Goal: Download file/media

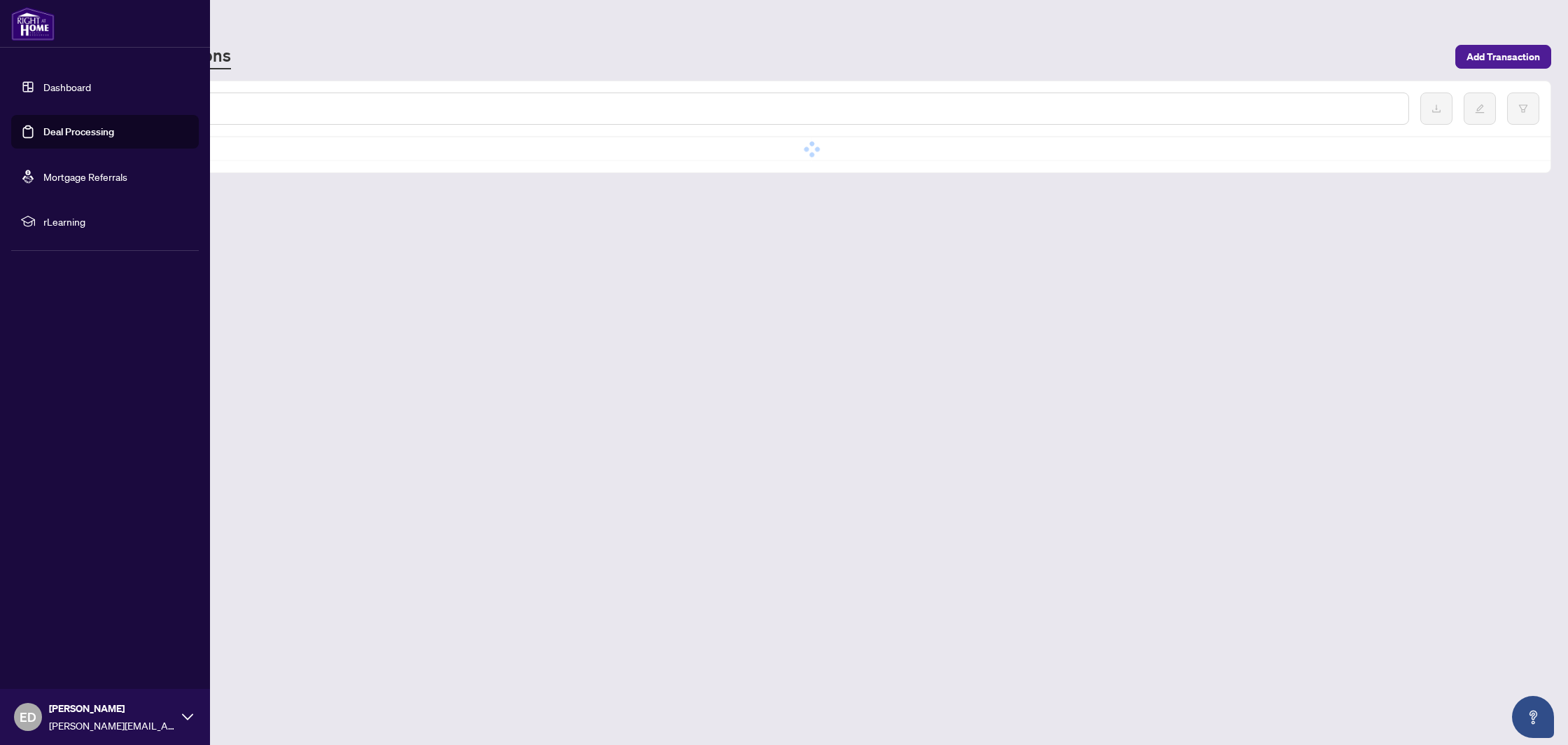
click at [43, 135] on link "Deal Processing" at bounding box center [79, 131] width 71 height 12
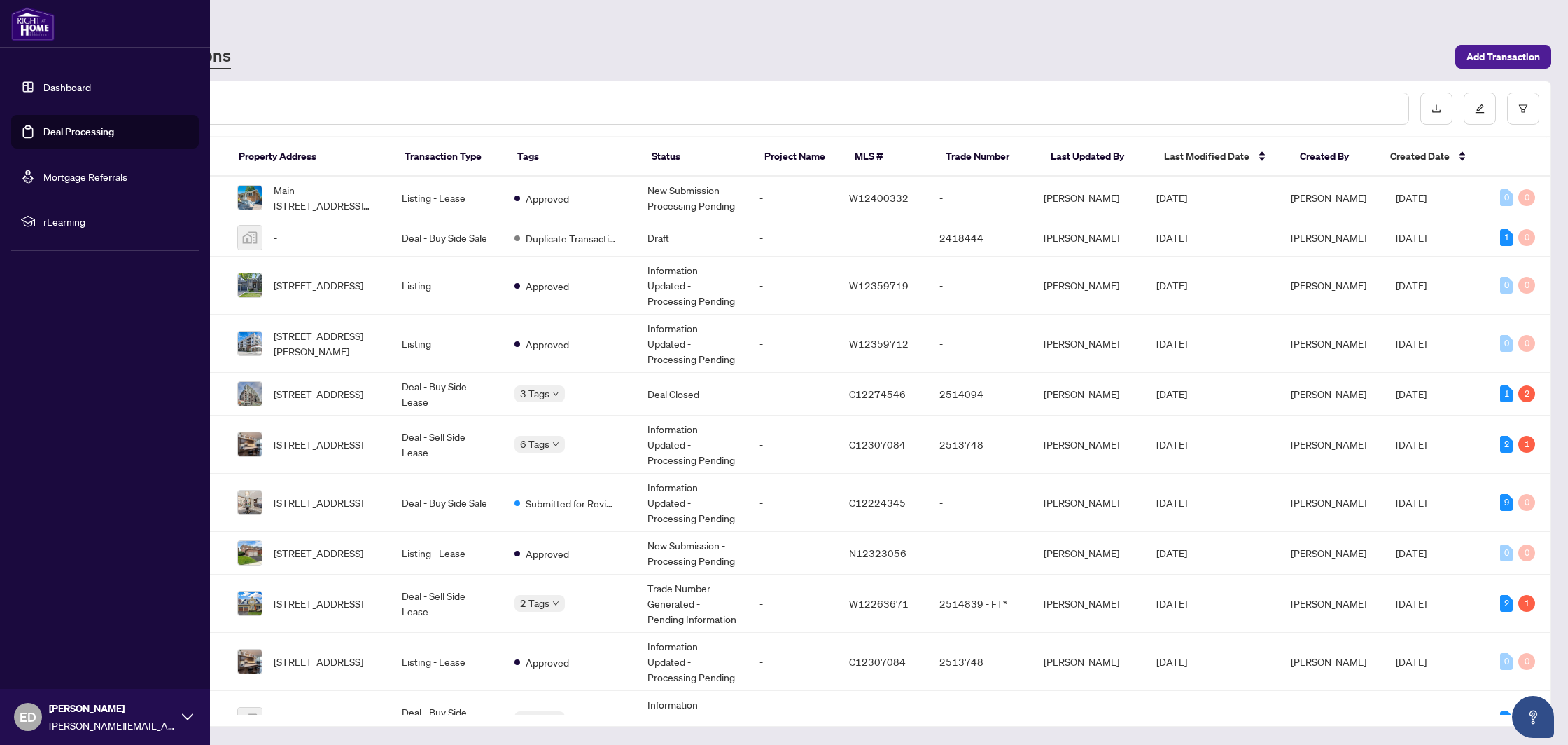
click at [56, 138] on link "Deal Processing" at bounding box center [79, 131] width 71 height 12
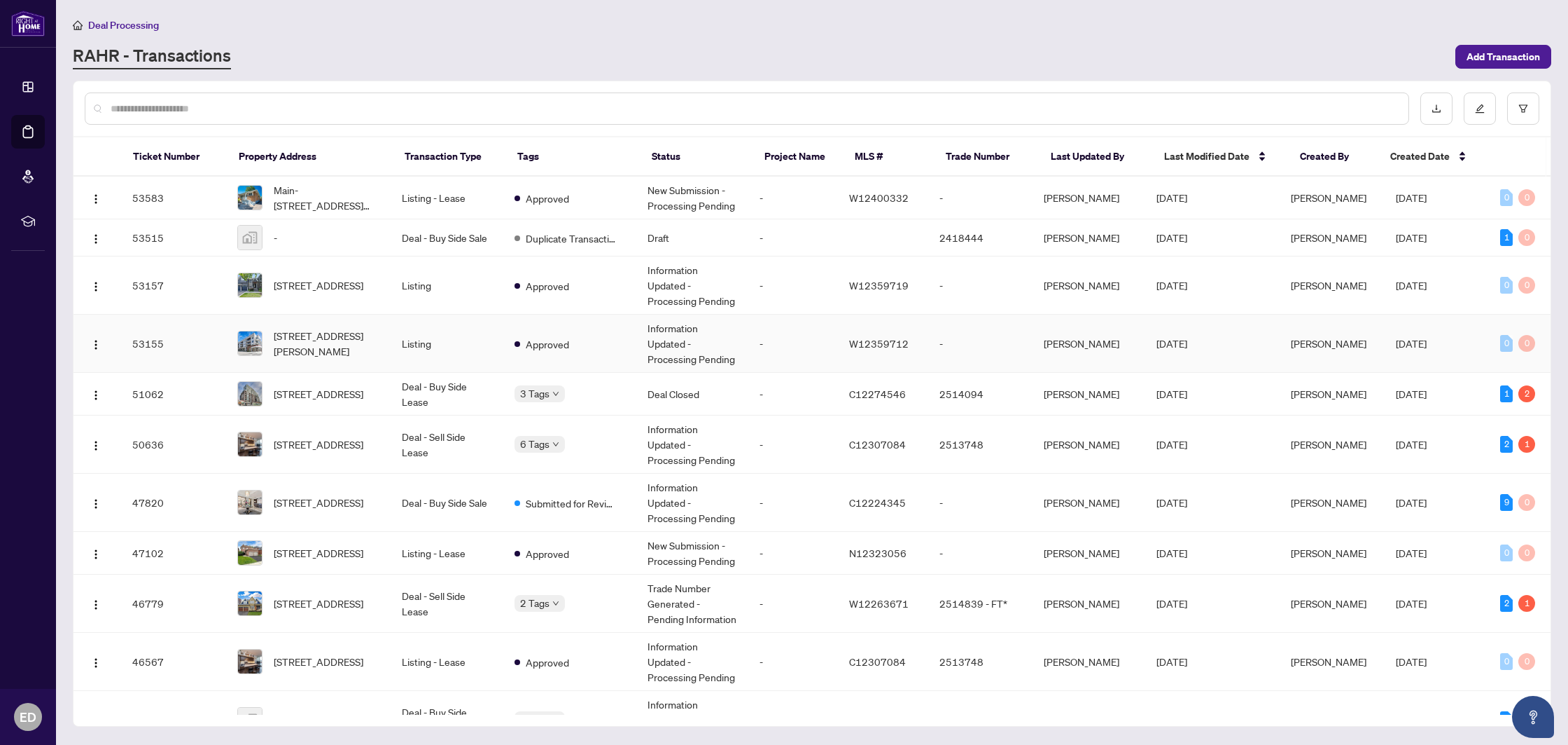
scroll to position [34, 0]
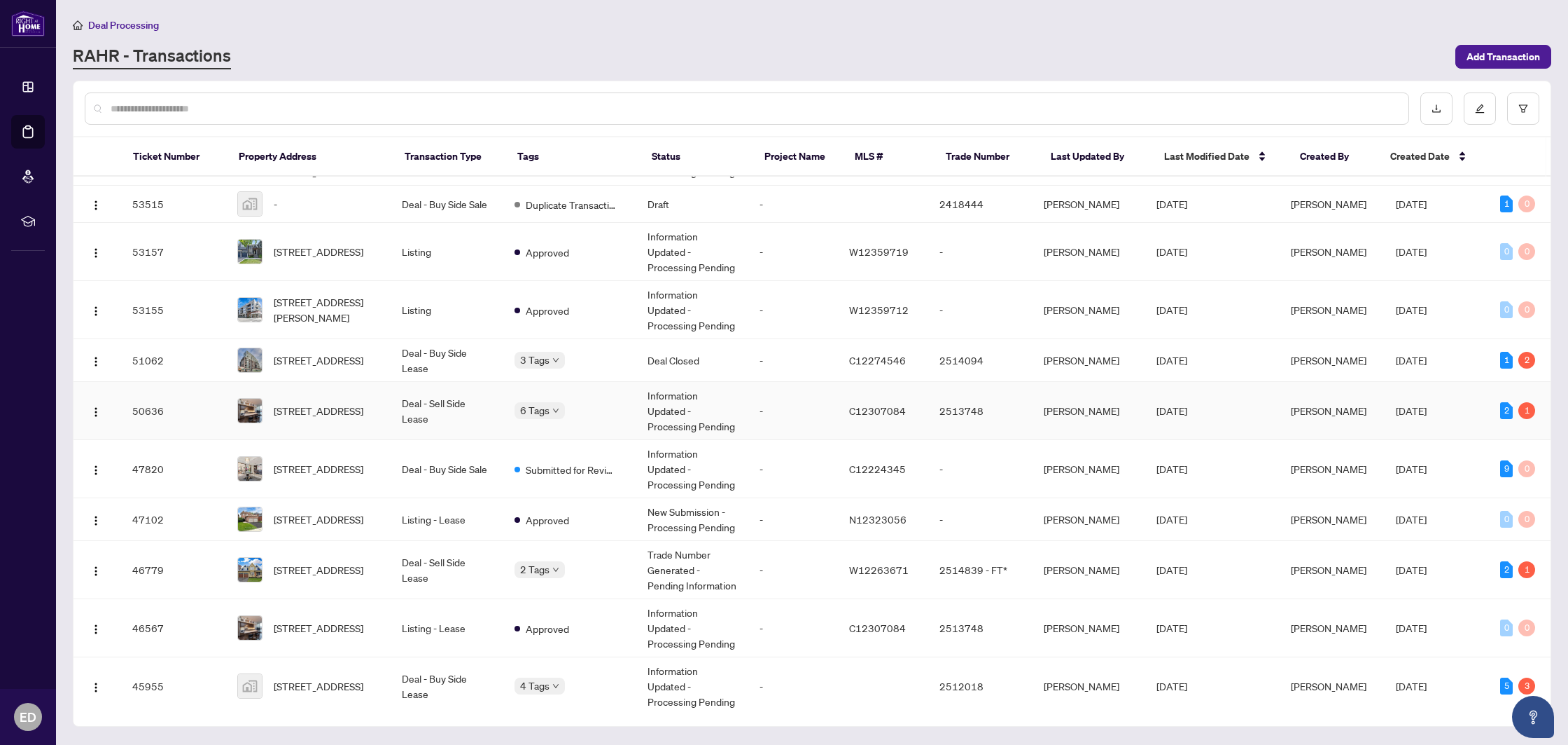
click at [467, 413] on td "Deal - Sell Side Lease" at bounding box center [446, 410] width 112 height 58
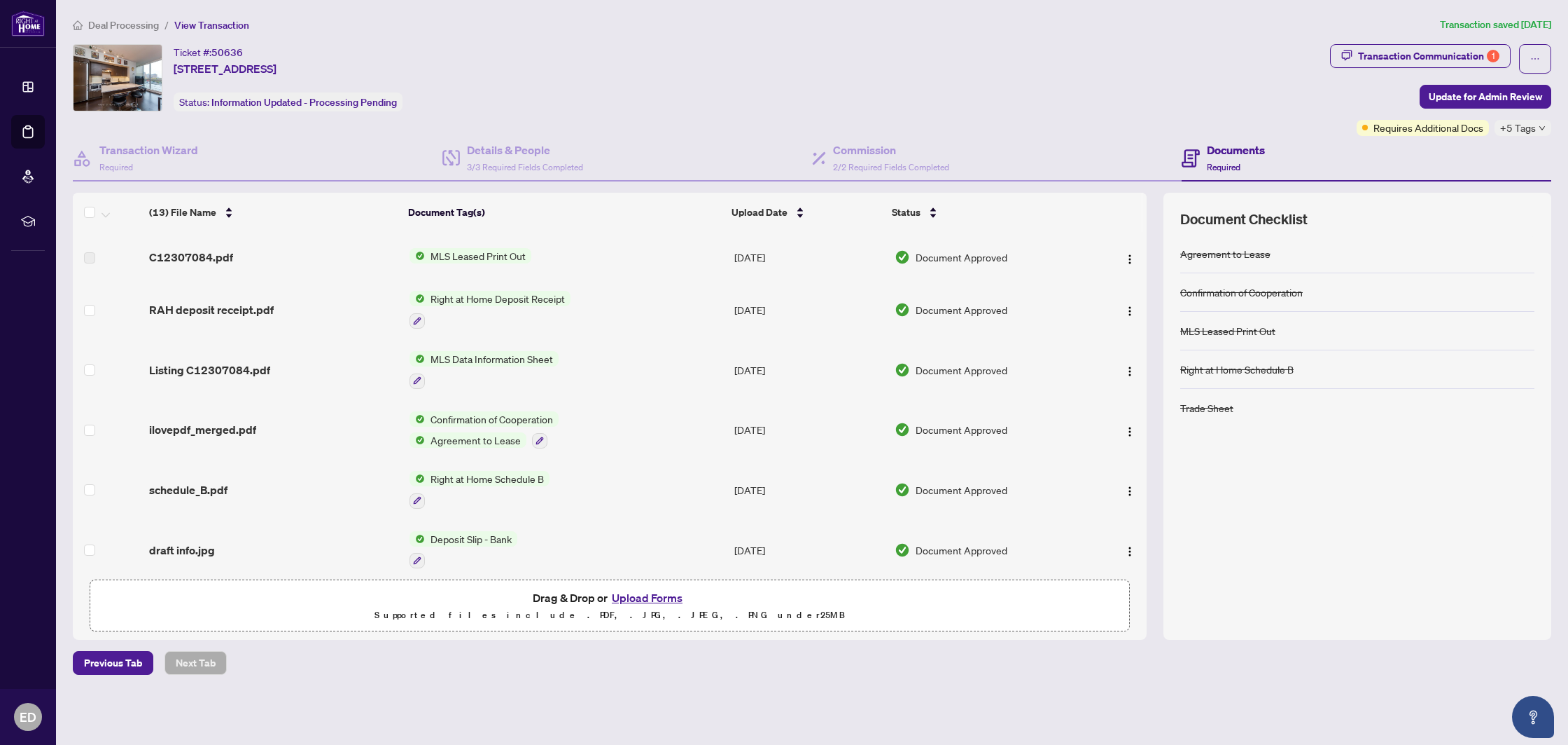
scroll to position [390, 0]
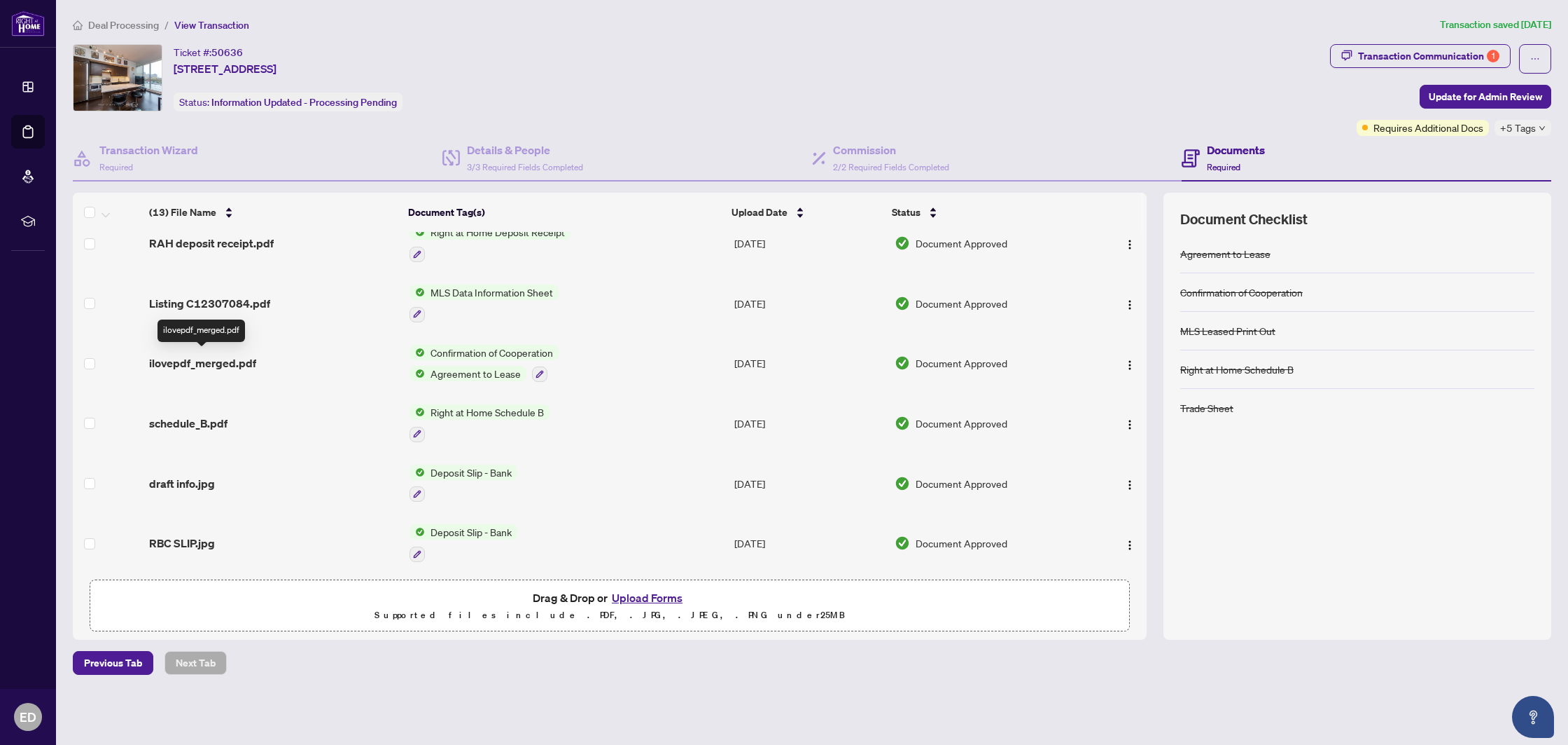
click at [207, 357] on span "ilovepdf_merged.pdf" at bounding box center [203, 363] width 107 height 16
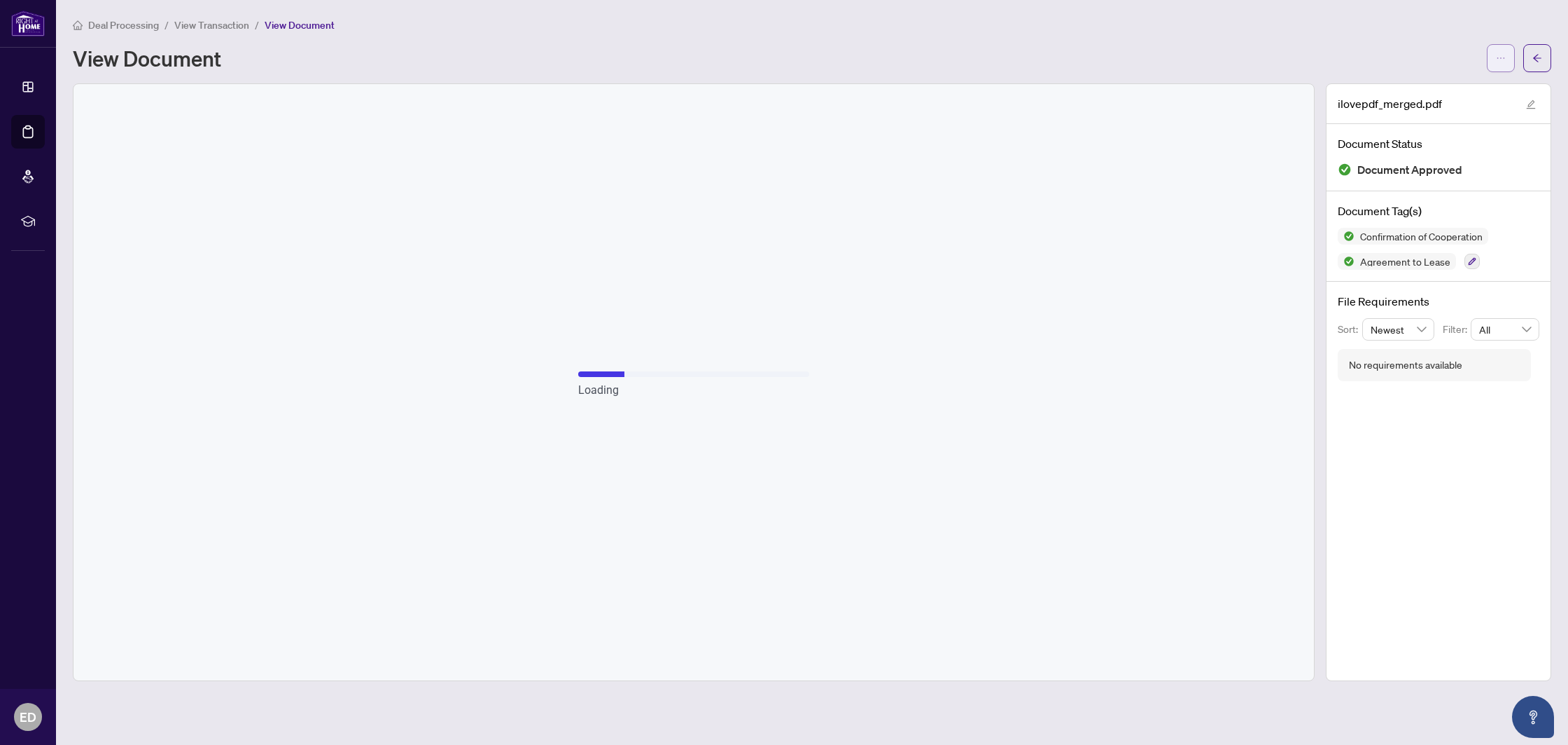
click at [1494, 53] on button "button" at bounding box center [1501, 58] width 28 height 28
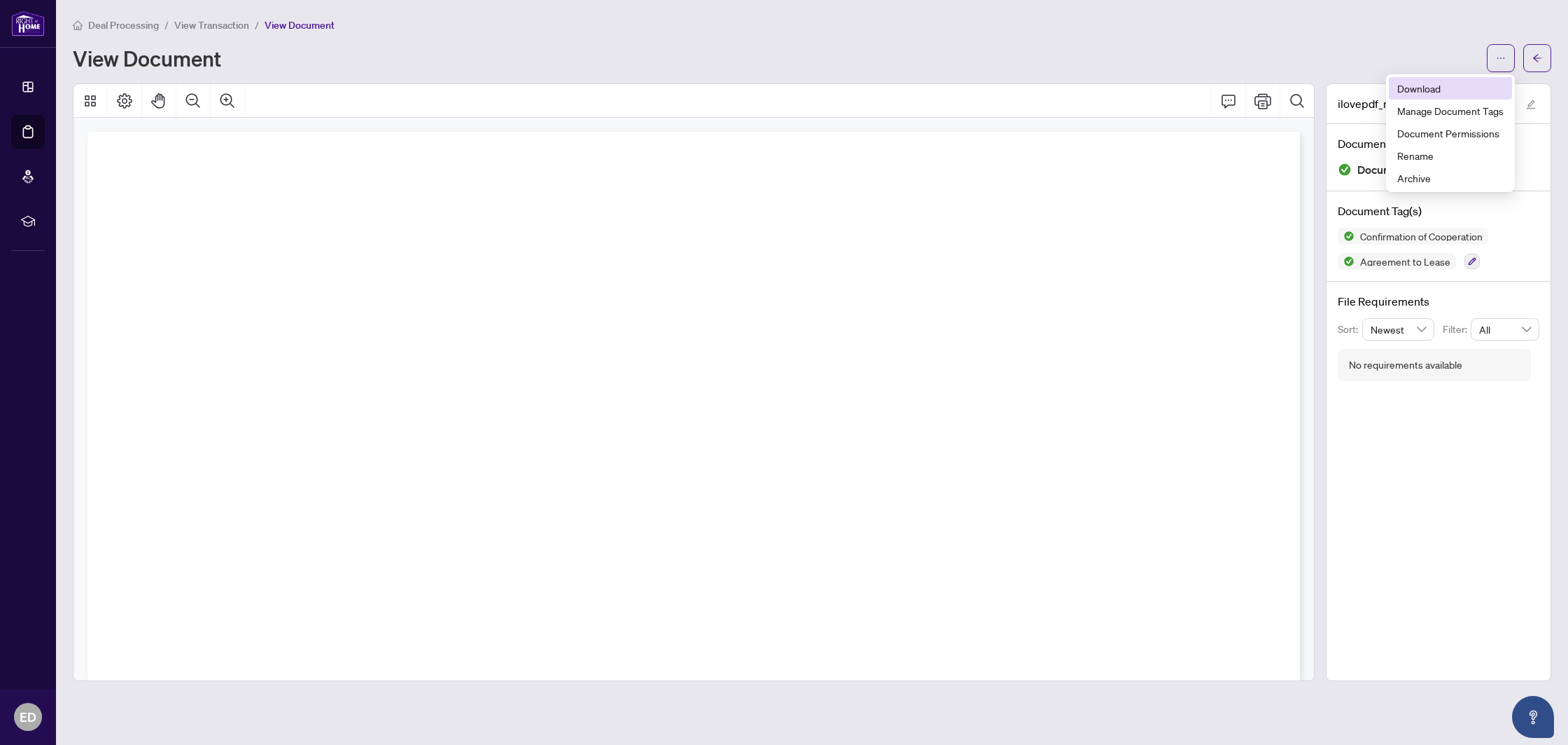
click at [1427, 89] on span "Download" at bounding box center [1451, 88] width 107 height 16
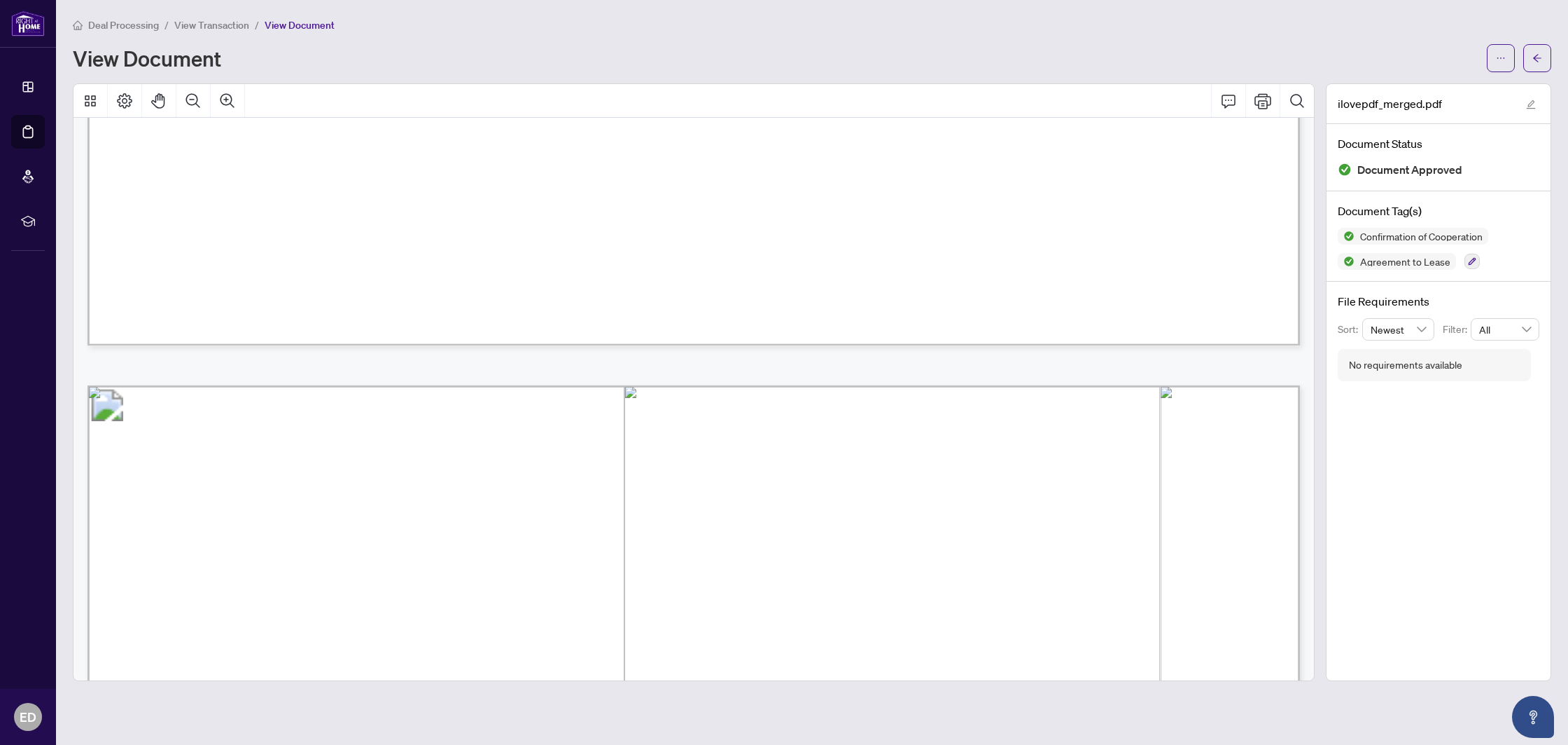
scroll to position [9102, 0]
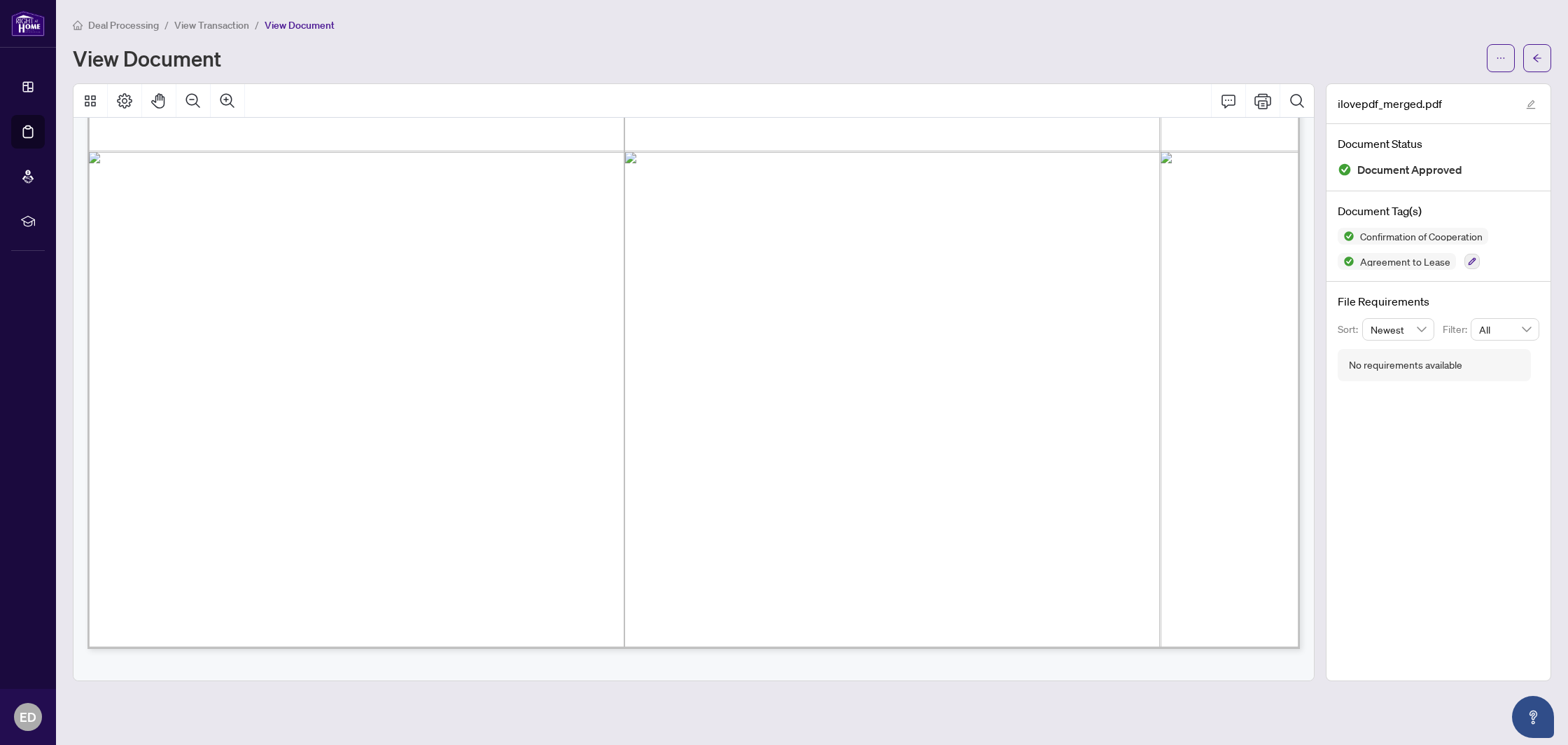
drag, startPoint x: 169, startPoint y: 356, endPoint x: 833, endPoint y: 273, distance: 669.2
